Goal: Information Seeking & Learning: Check status

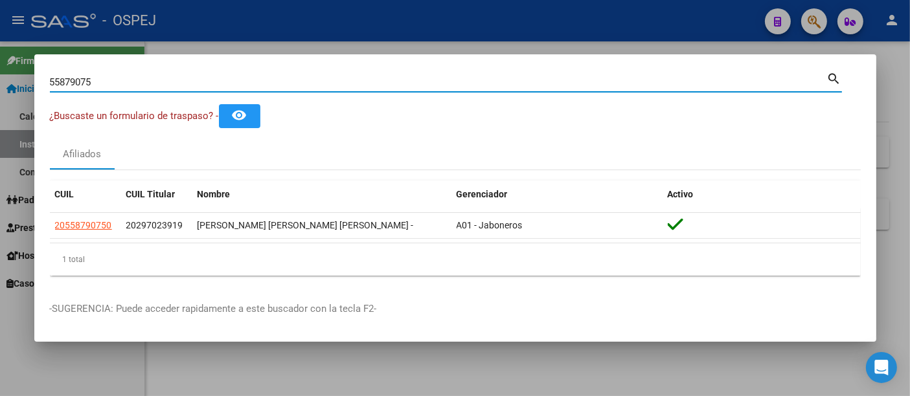
click at [331, 79] on input "55879075" at bounding box center [438, 82] width 777 height 12
type input "5"
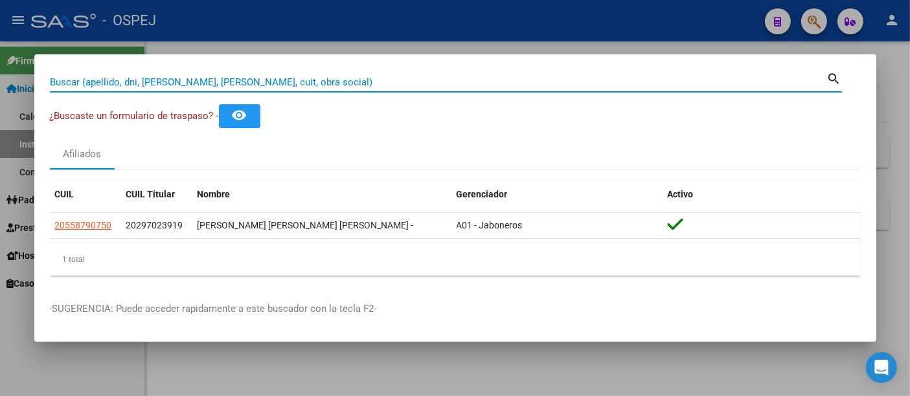
paste input "27-45203276-2"
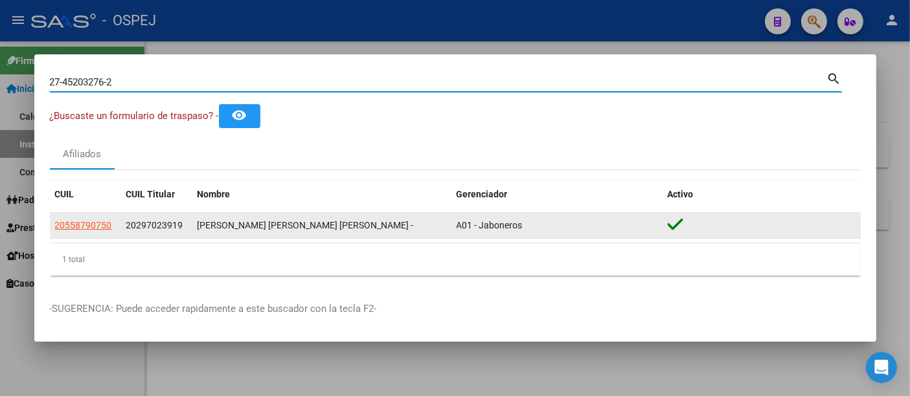
type input "27452032762"
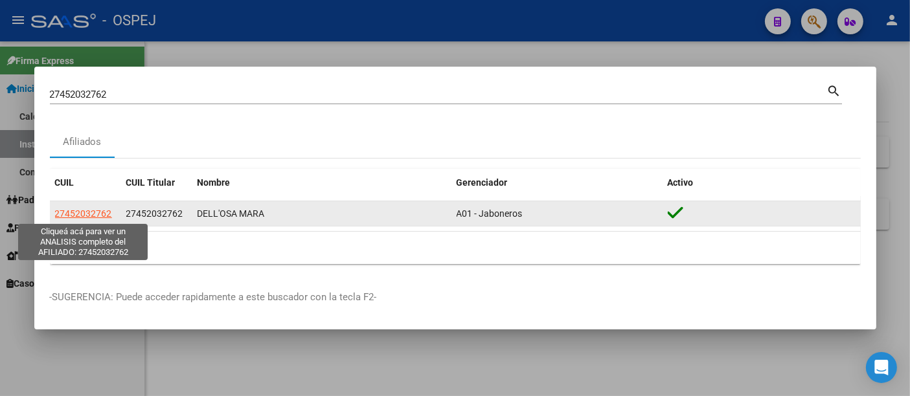
click at [102, 212] on span "27452032762" at bounding box center [83, 213] width 57 height 10
type textarea "27452032762"
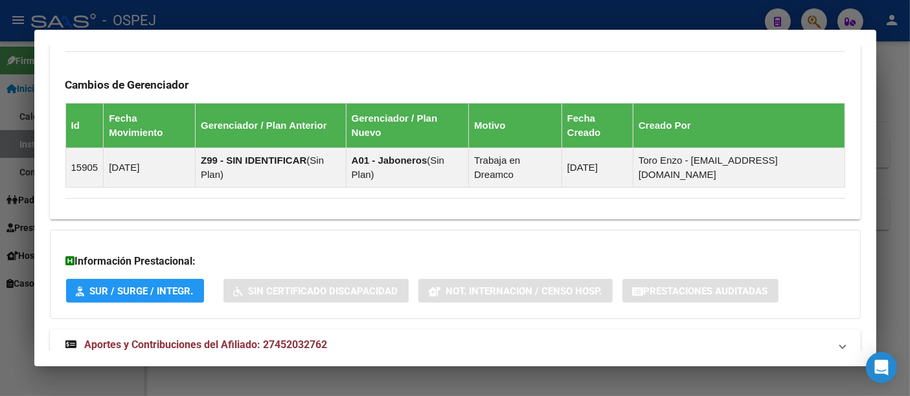
scroll to position [741, 0]
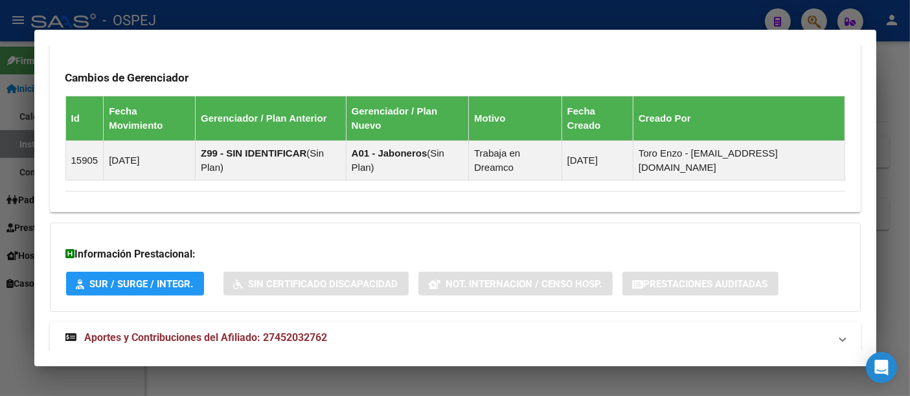
click at [320, 331] on span "Aportes y Contribuciones del Afiliado: 27452032762" at bounding box center [206, 337] width 243 height 12
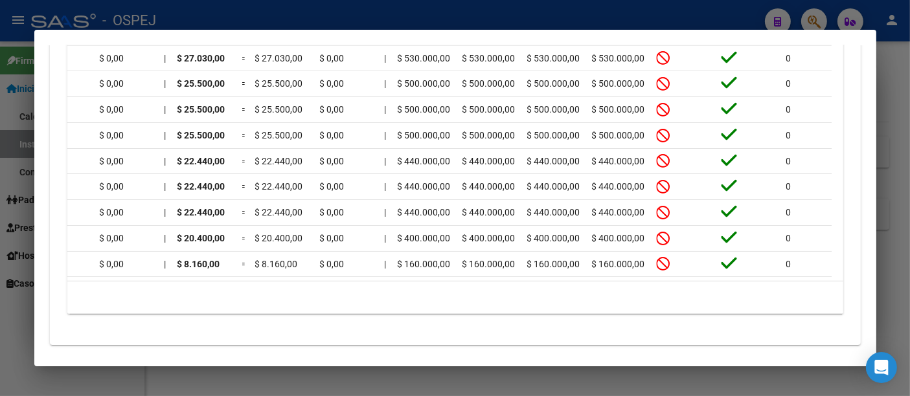
scroll to position [0, 1581]
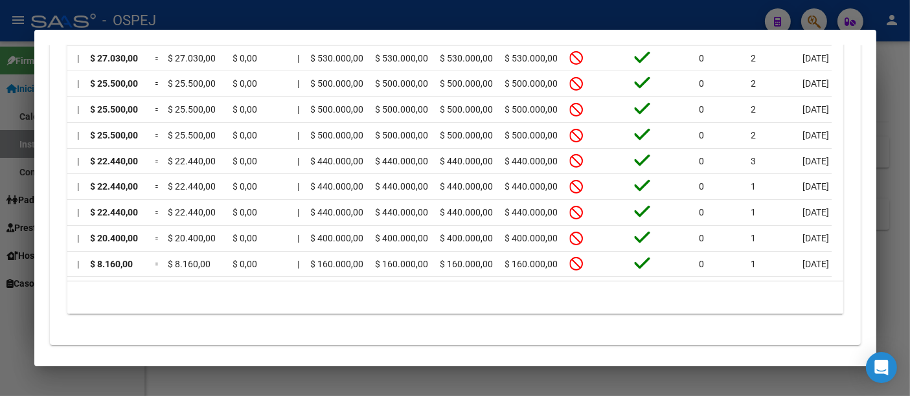
click at [627, 19] on div at bounding box center [455, 198] width 910 height 396
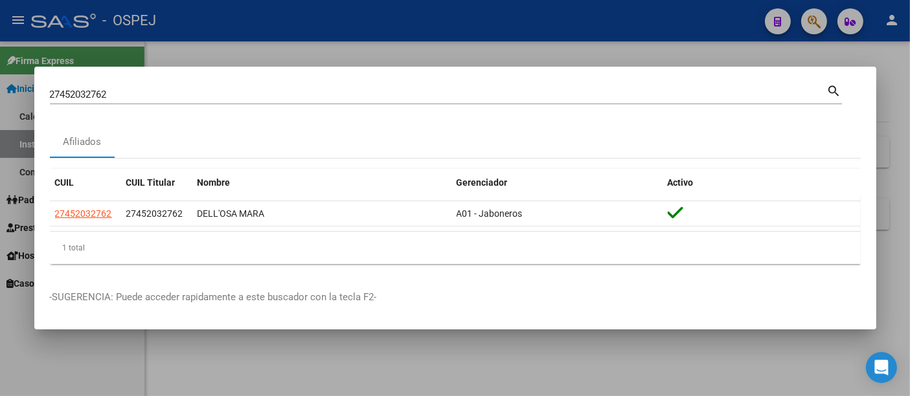
click at [544, 60] on div at bounding box center [455, 198] width 910 height 396
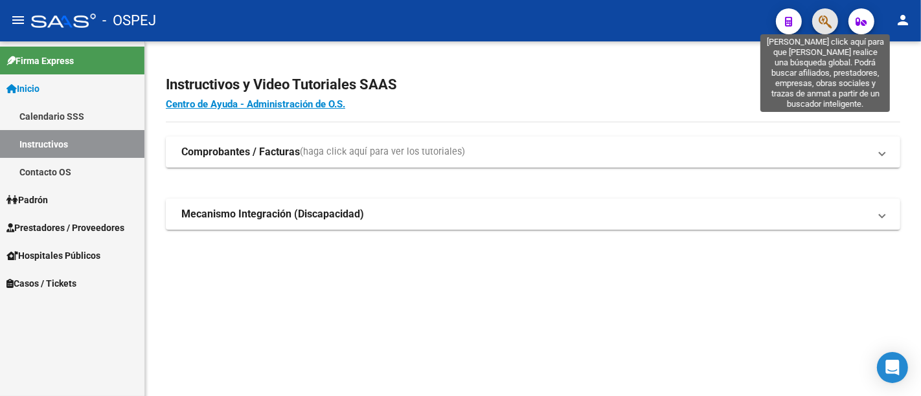
click at [821, 17] on icon "button" at bounding box center [824, 21] width 13 height 15
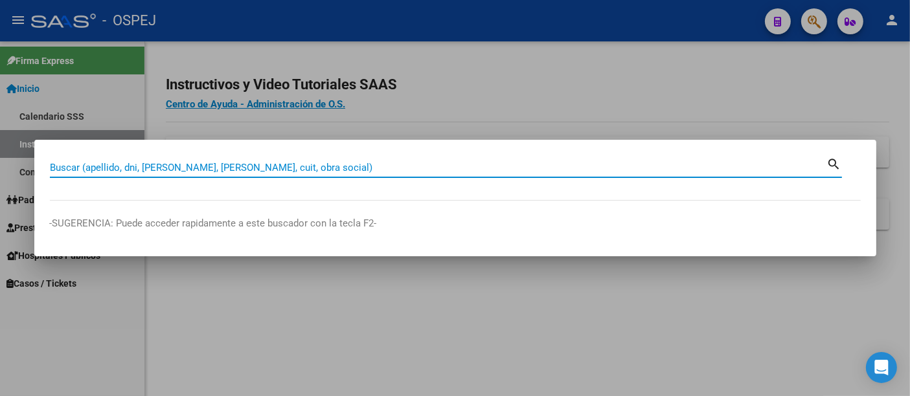
paste input "20257483119"
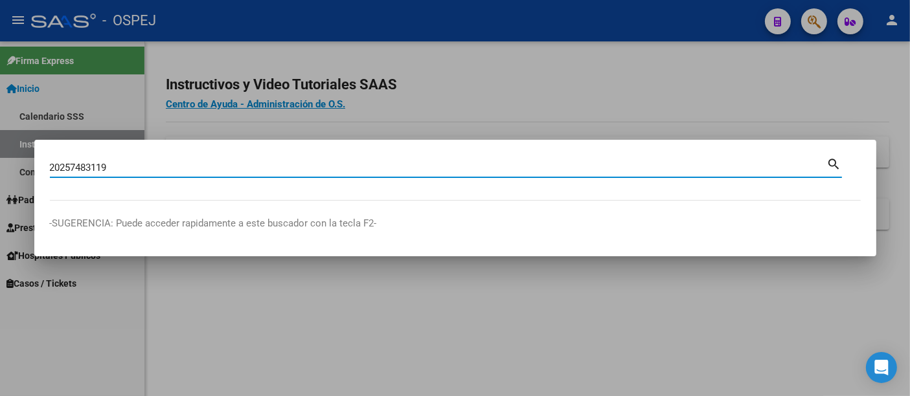
type input "20257483119"
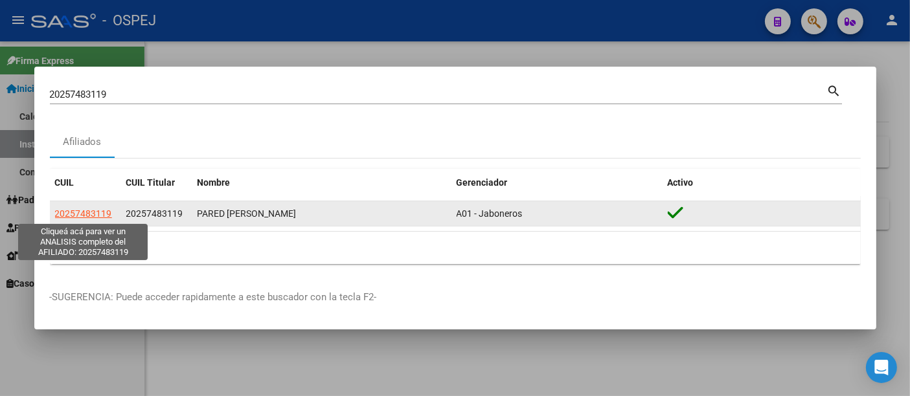
click at [84, 211] on span "20257483119" at bounding box center [83, 213] width 57 height 10
type textarea "20257483119"
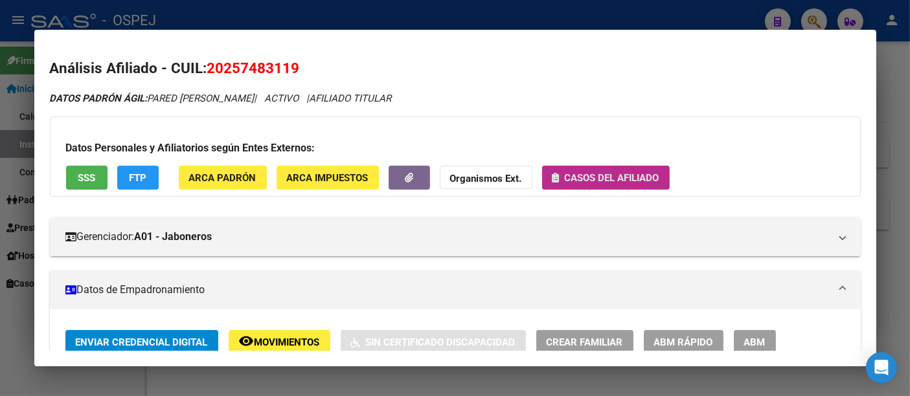
click at [609, 178] on span "Casos del afiliado" at bounding box center [611, 178] width 95 height 12
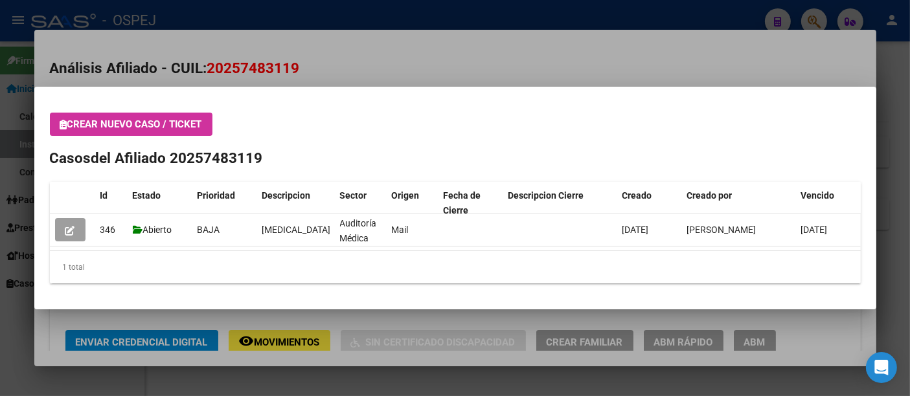
click at [372, 65] on div at bounding box center [455, 198] width 910 height 396
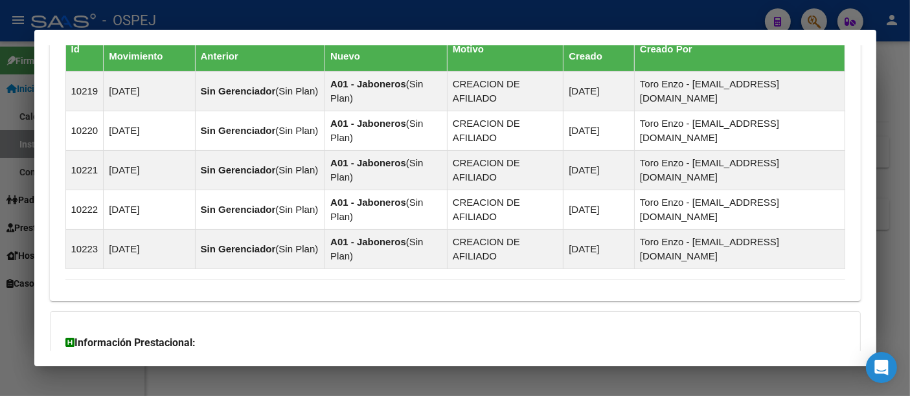
scroll to position [1001, 0]
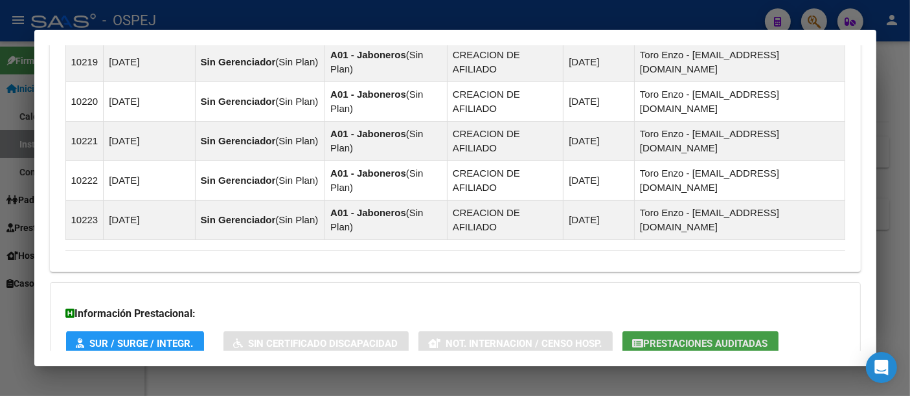
click at [708, 338] on span "Prestaciones Auditadas" at bounding box center [705, 344] width 124 height 12
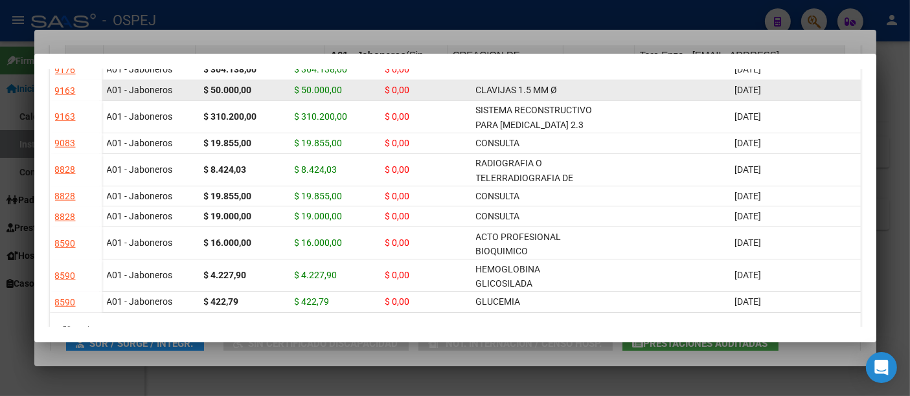
scroll to position [1078, 0]
